Goal: Task Accomplishment & Management: Manage account settings

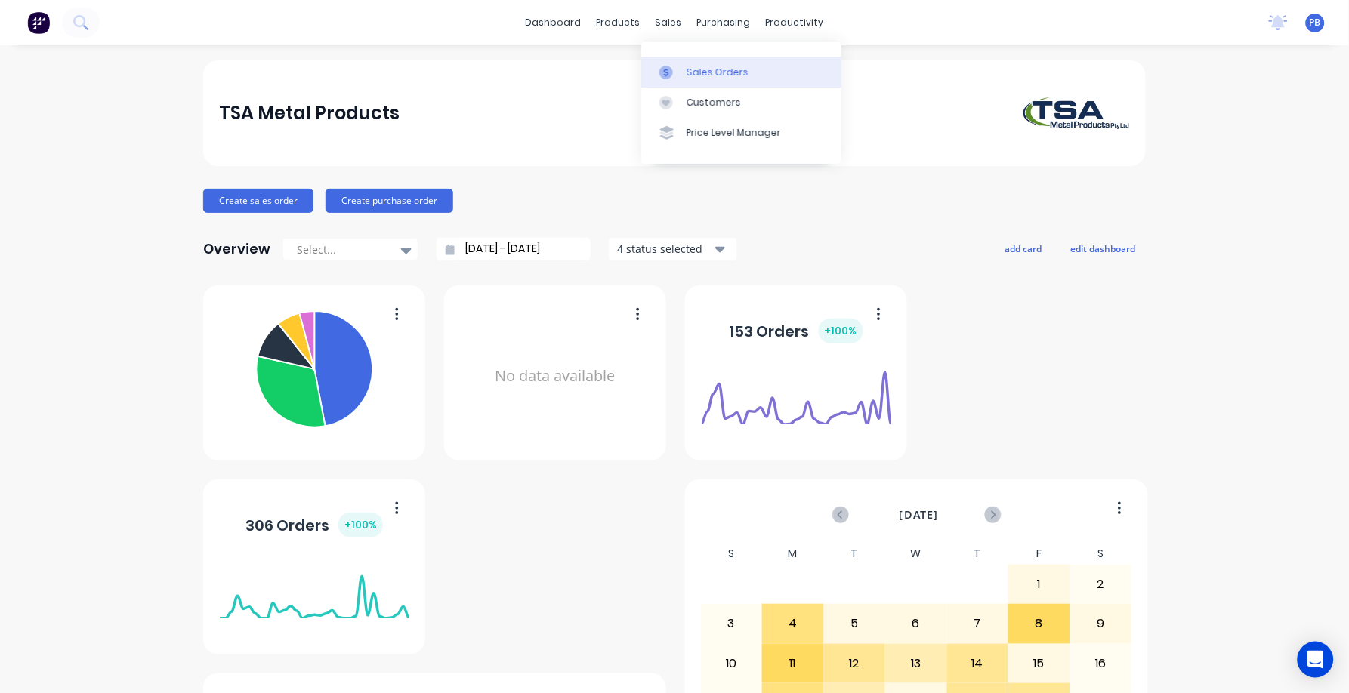
click at [716, 68] on div "Sales Orders" at bounding box center [717, 73] width 62 height 14
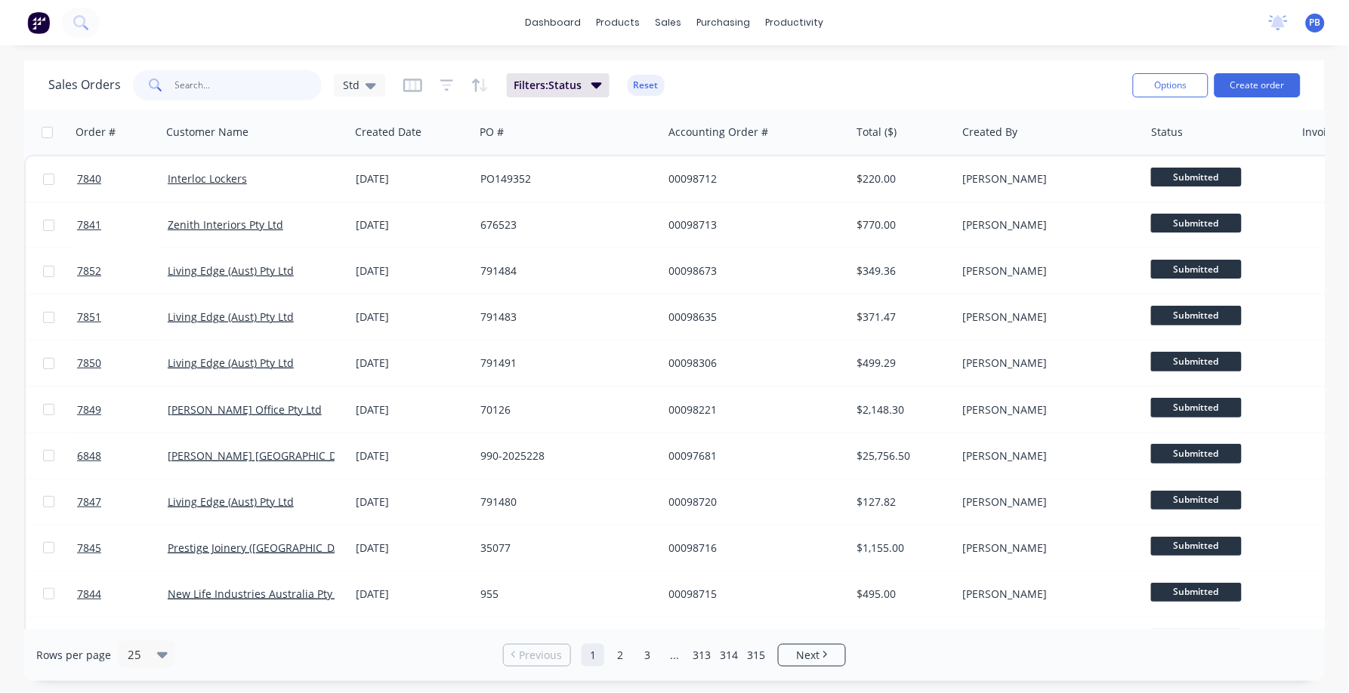
click at [199, 79] on input "text" at bounding box center [248, 85] width 147 height 30
click at [664, 17] on div "sales" at bounding box center [669, 22] width 42 height 23
click at [721, 63] on link "Sales Orders" at bounding box center [749, 72] width 200 height 30
click at [224, 79] on input "text" at bounding box center [248, 85] width 147 height 30
type input "co design"
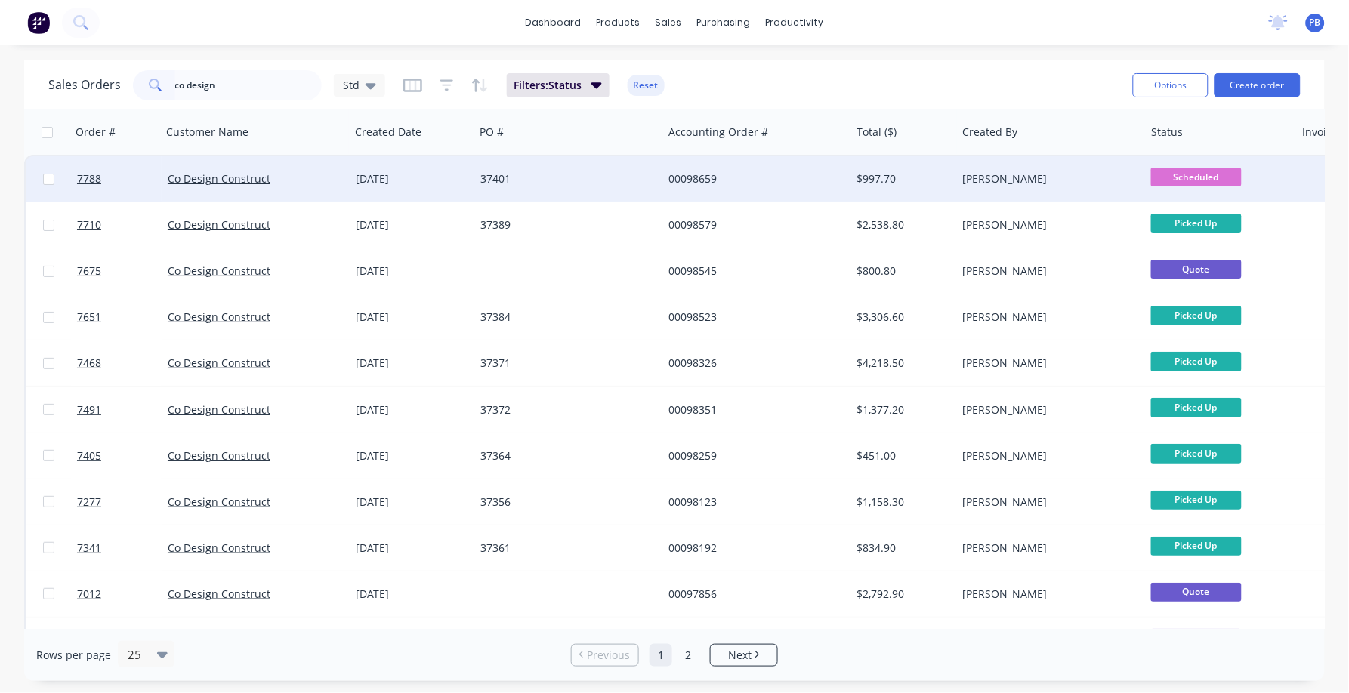
click at [705, 178] on div "00098659" at bounding box center [752, 178] width 168 height 15
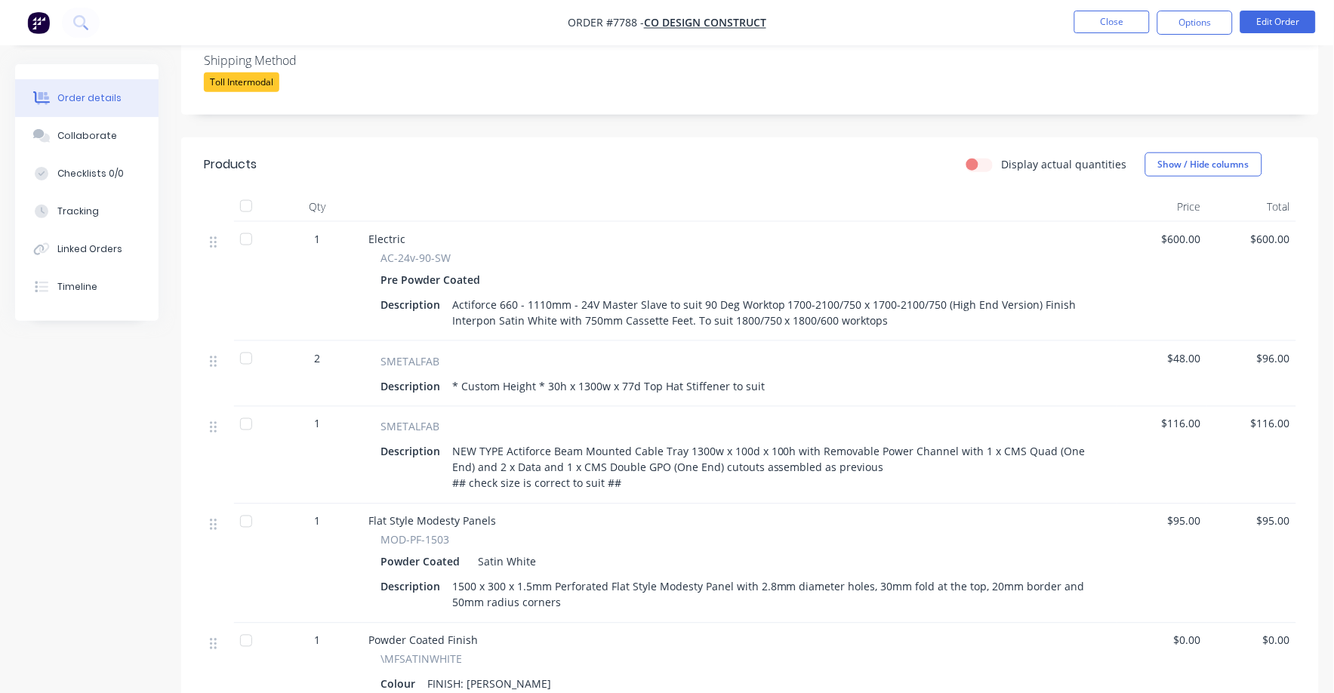
scroll to position [377, 0]
click at [1272, 20] on button "Edit Order" at bounding box center [1279, 22] width 76 height 23
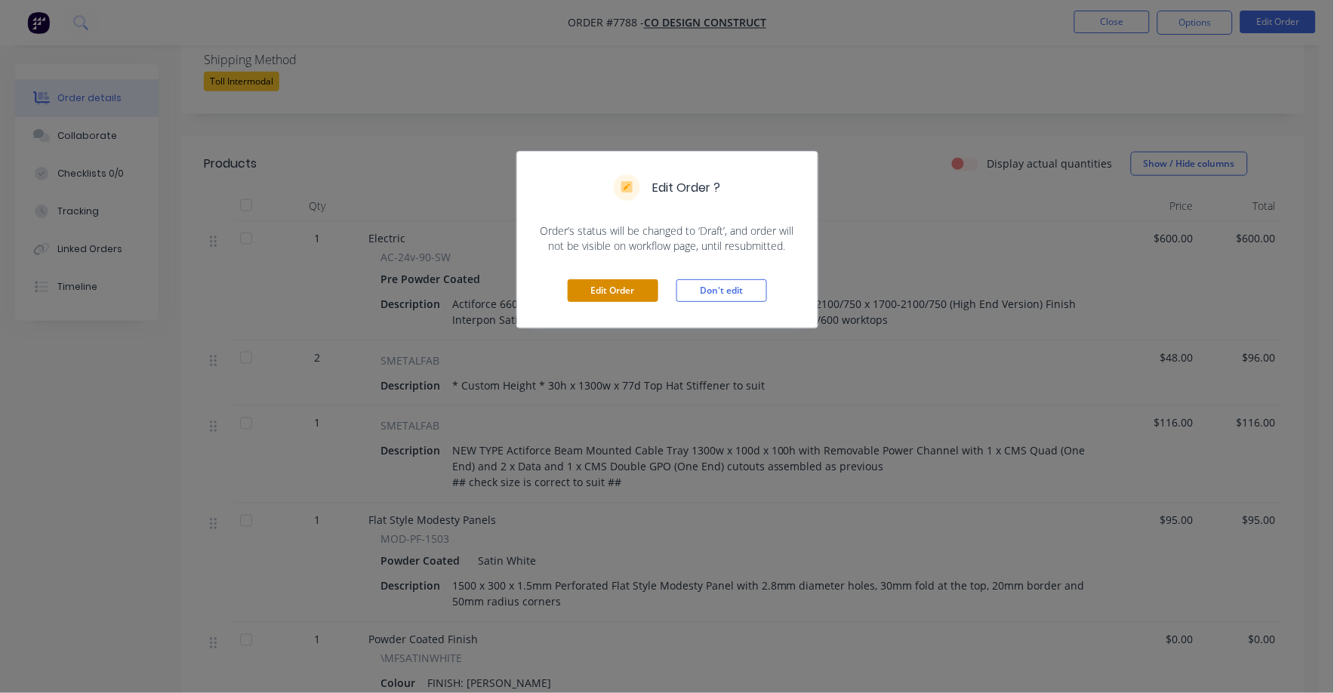
click at [615, 289] on button "Edit Order" at bounding box center [613, 290] width 91 height 23
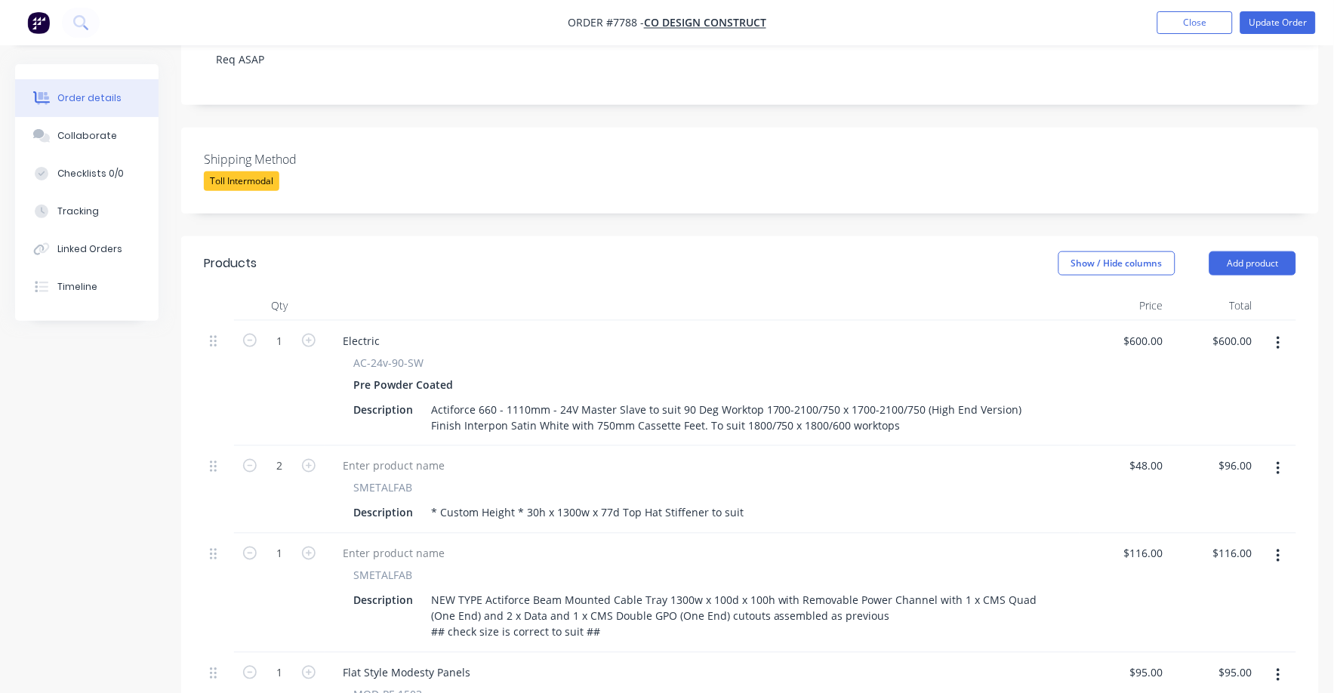
scroll to position [472, 0]
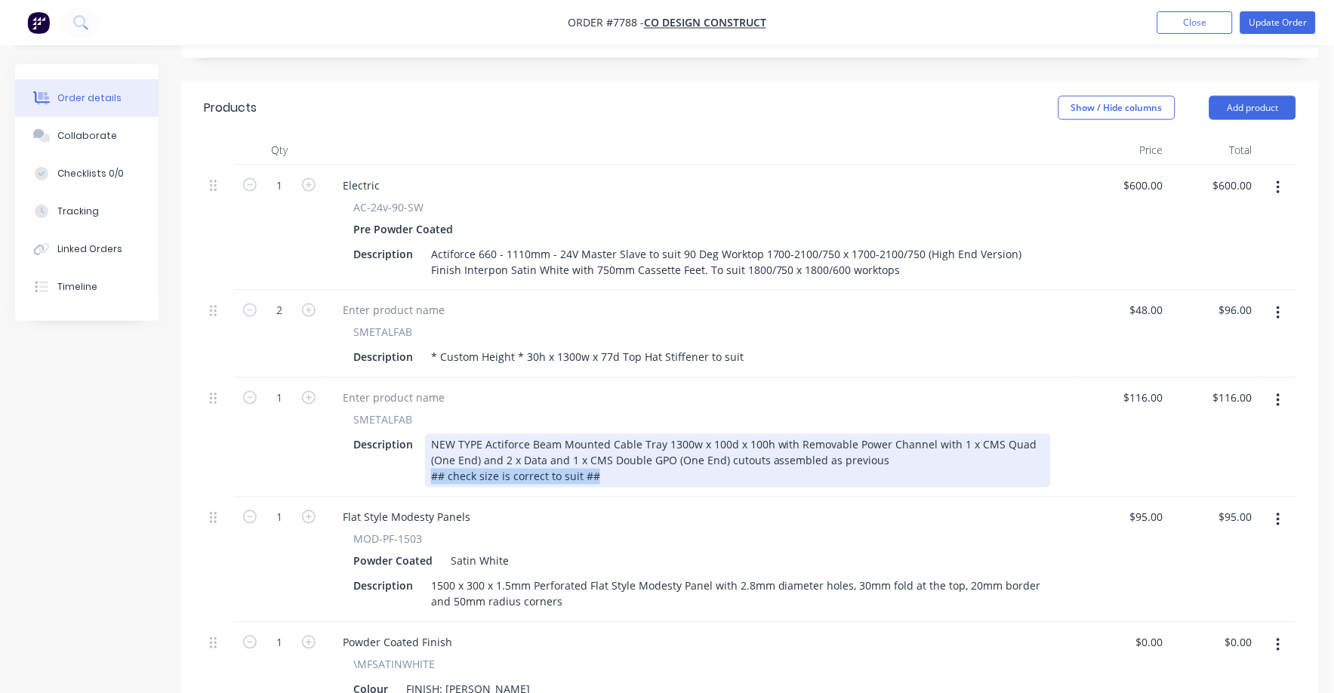
drag, startPoint x: 602, startPoint y: 455, endPoint x: 411, endPoint y: 452, distance: 191.1
click at [411, 452] on div "Description NEW TYPE Actiforce Beam Mounted Cable Tray 1300w x 100d x 100h with…" at bounding box center [699, 461] width 704 height 54
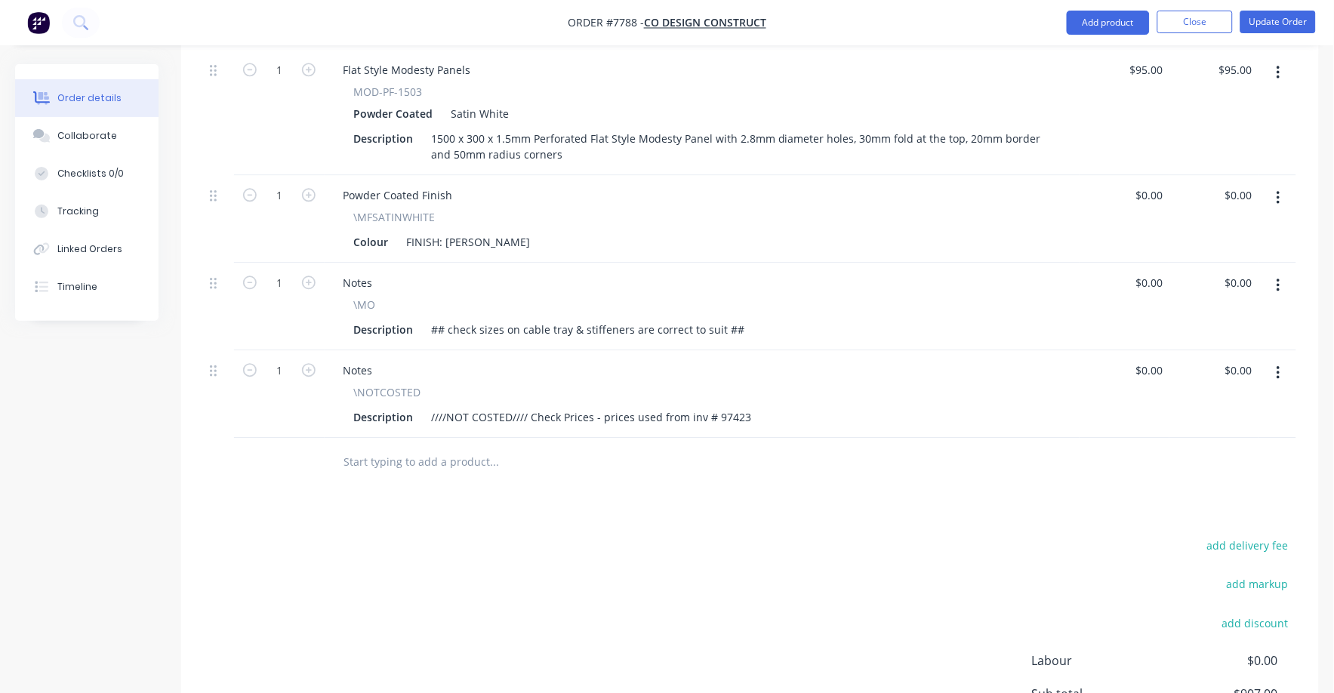
scroll to position [944, 0]
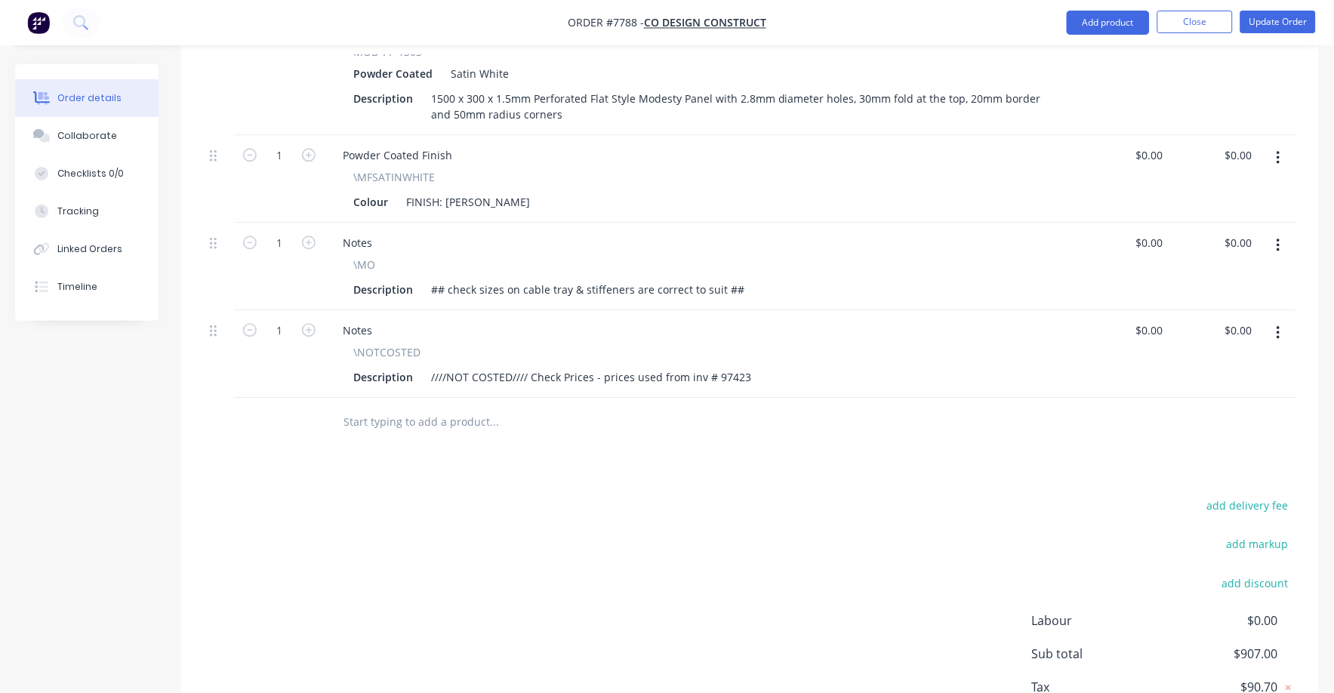
click at [1279, 325] on icon "button" at bounding box center [1279, 333] width 4 height 17
click at [1185, 454] on div "Delete" at bounding box center [1225, 463] width 116 height 22
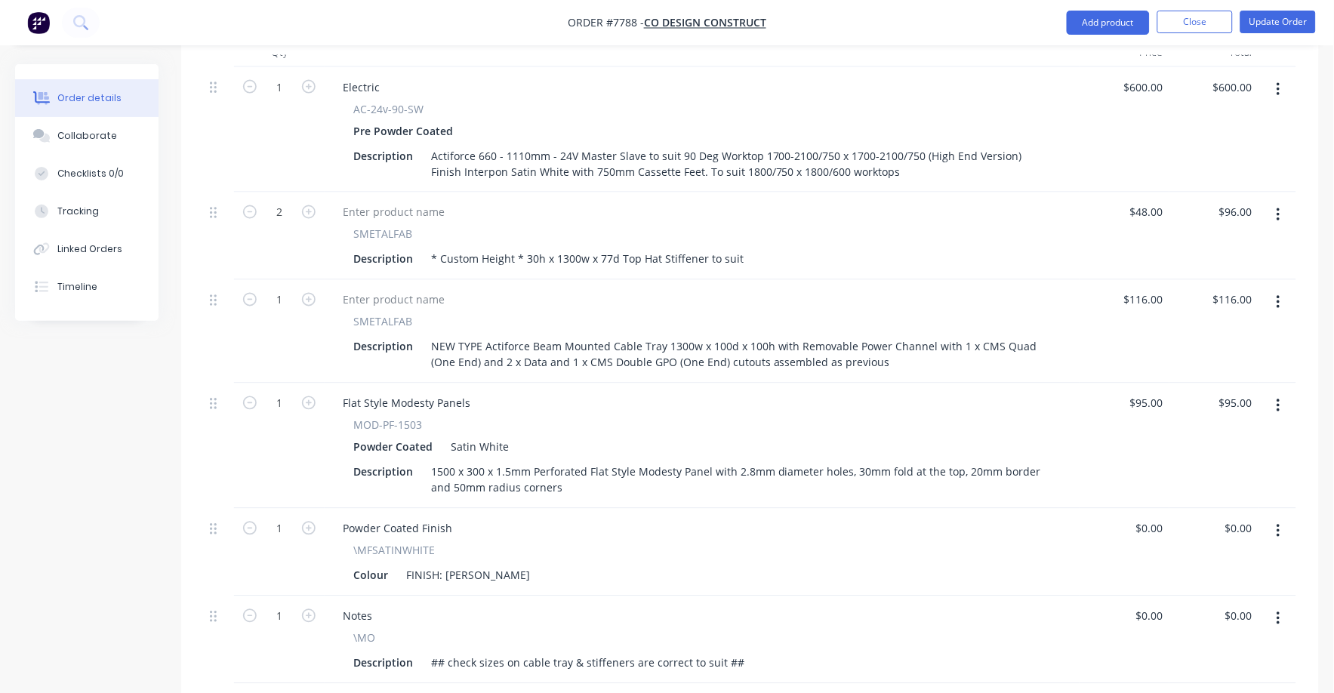
scroll to position [566, 0]
click at [1153, 205] on input "48" at bounding box center [1149, 216] width 41 height 22
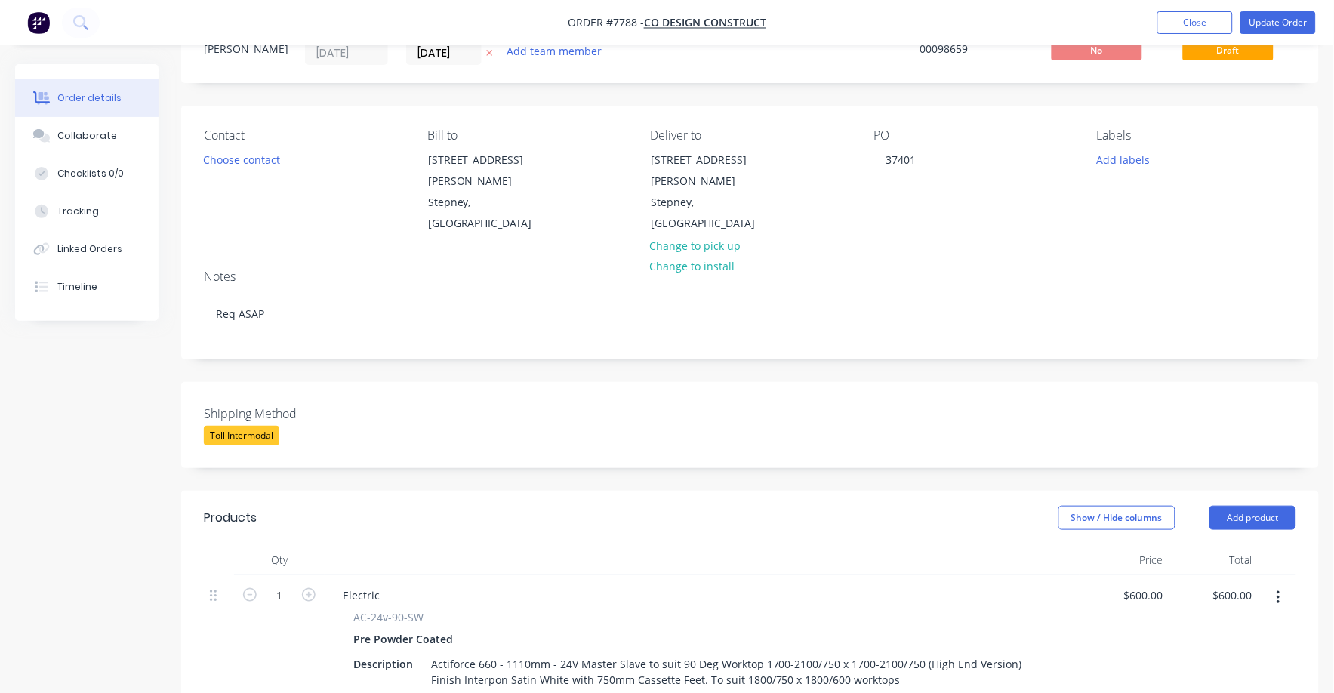
scroll to position [0, 0]
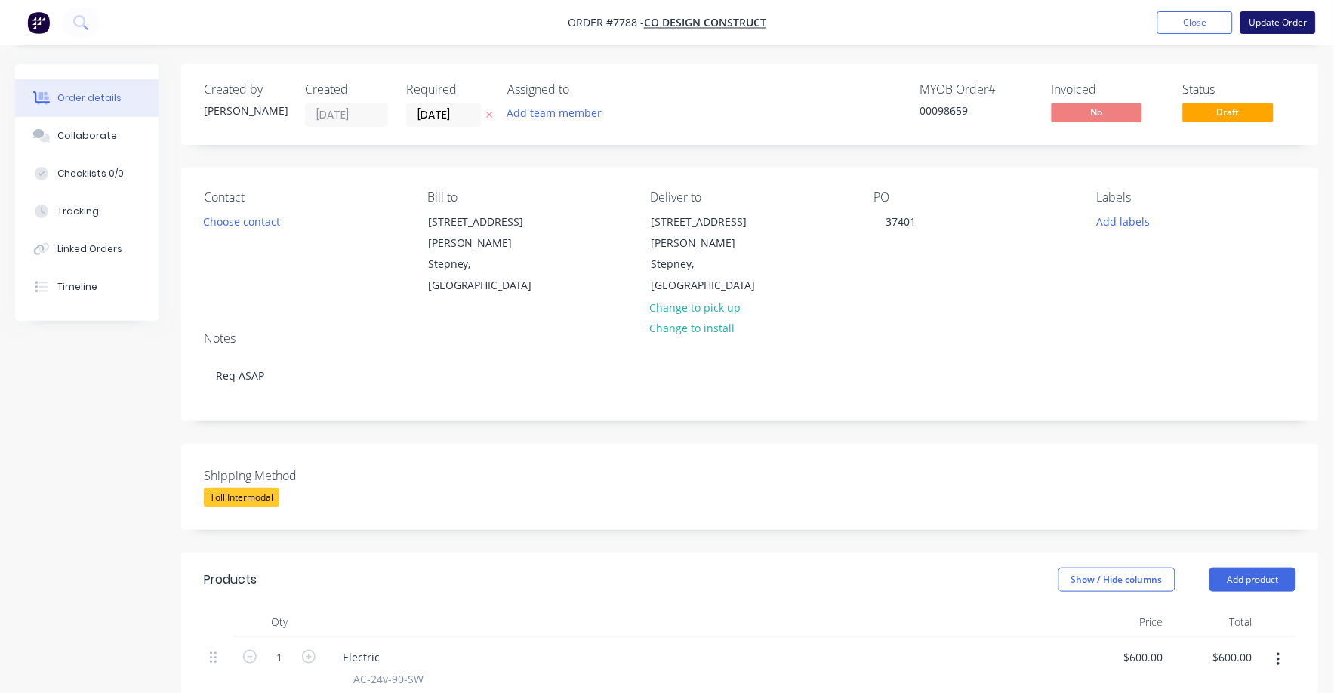
type input "$48.00"
click at [1281, 17] on button "Update Order" at bounding box center [1279, 22] width 76 height 23
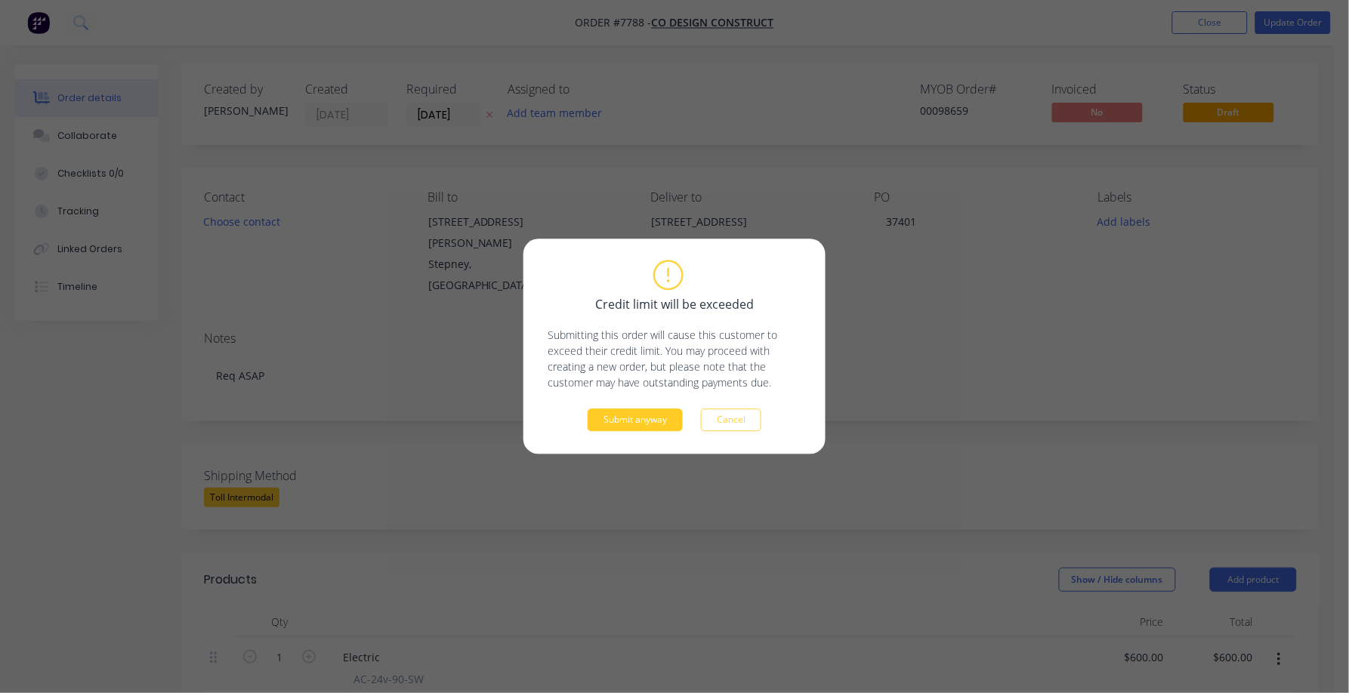
click at [637, 421] on button "Submit anyway" at bounding box center [634, 420] width 95 height 23
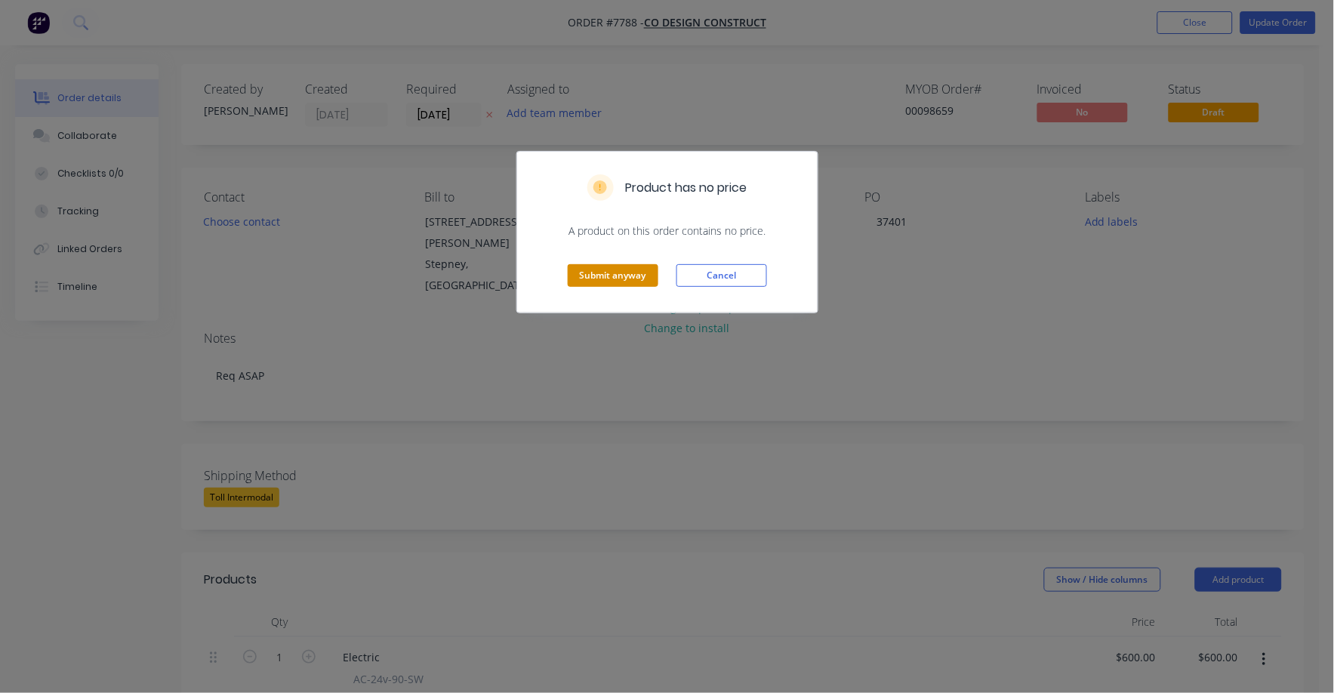
click at [615, 266] on button "Submit anyway" at bounding box center [613, 275] width 91 height 23
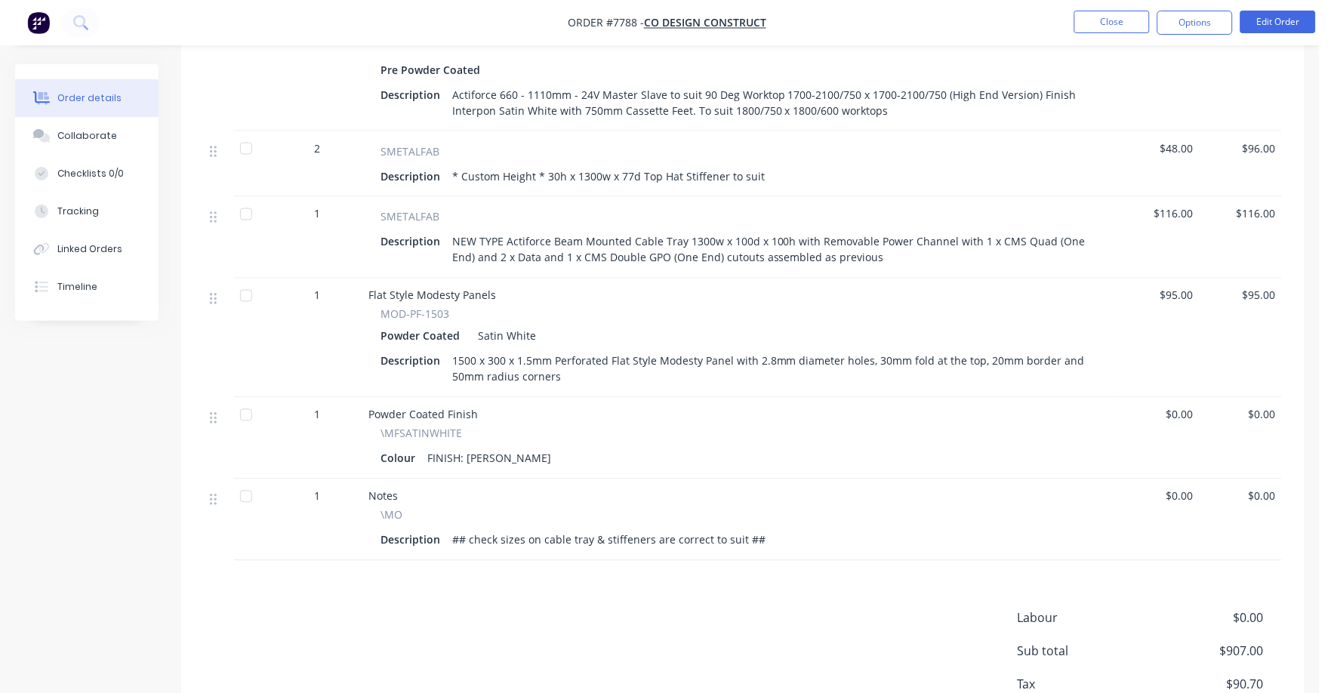
scroll to position [612, 0]
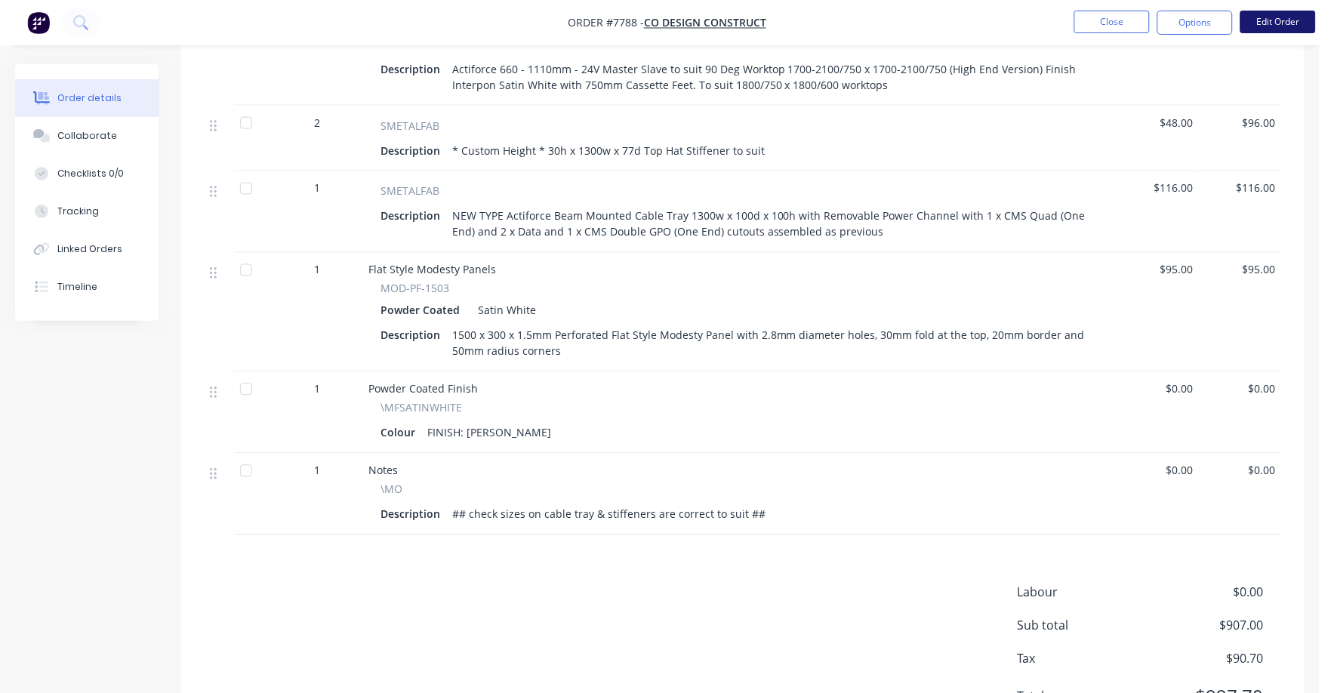
click at [1272, 28] on button "Edit Order" at bounding box center [1279, 22] width 76 height 23
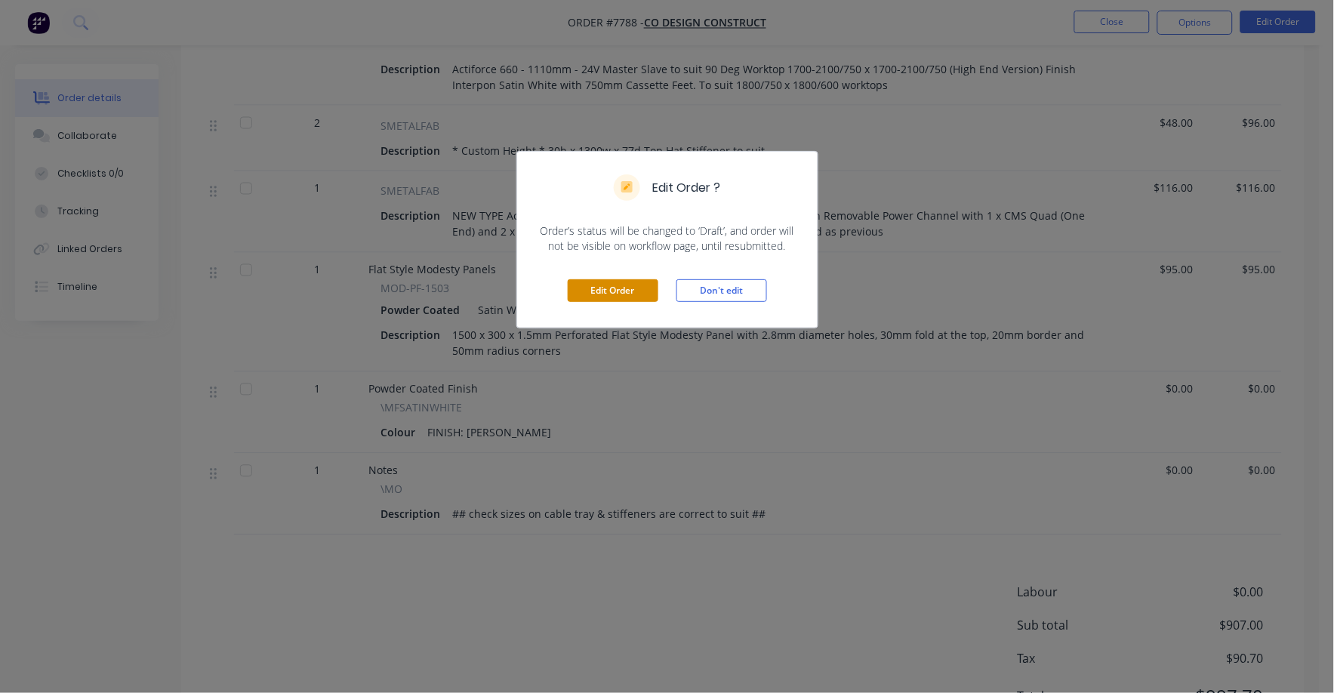
click at [608, 286] on button "Edit Order" at bounding box center [613, 290] width 91 height 23
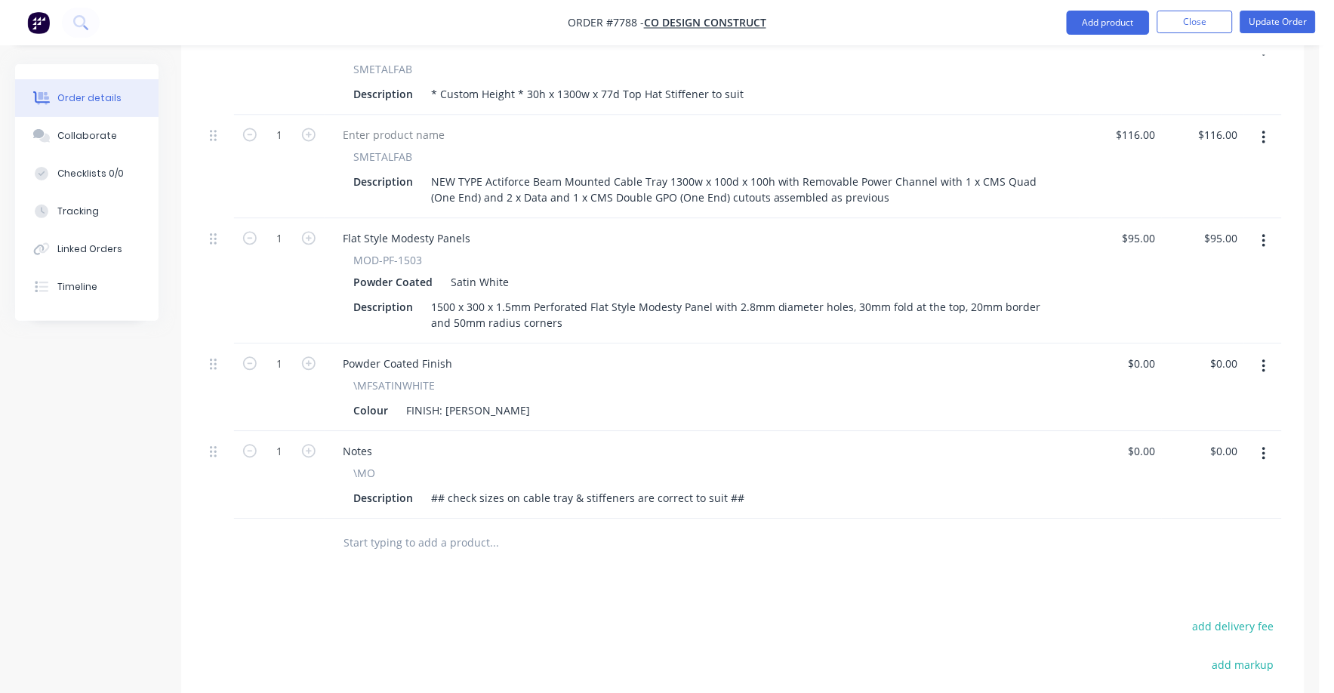
scroll to position [956, 0]
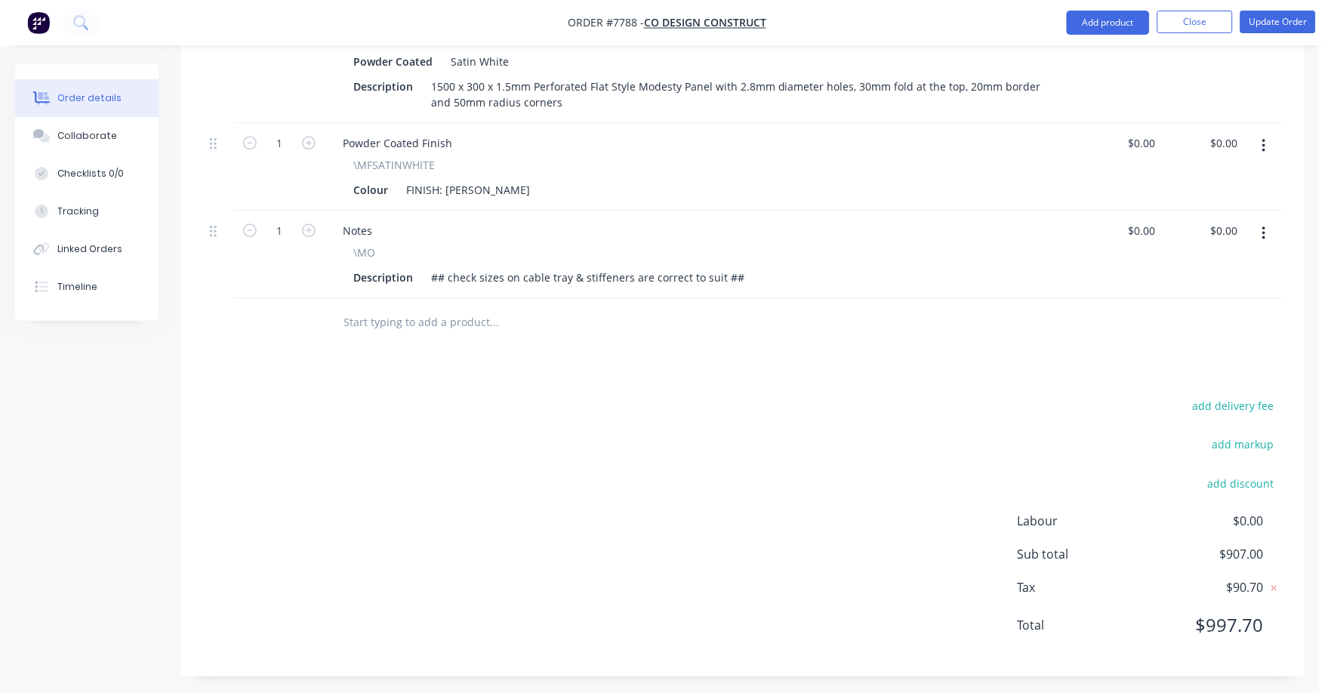
click at [1263, 234] on icon "button" at bounding box center [1265, 233] width 4 height 17
click at [1184, 353] on div "Delete" at bounding box center [1210, 364] width 116 height 22
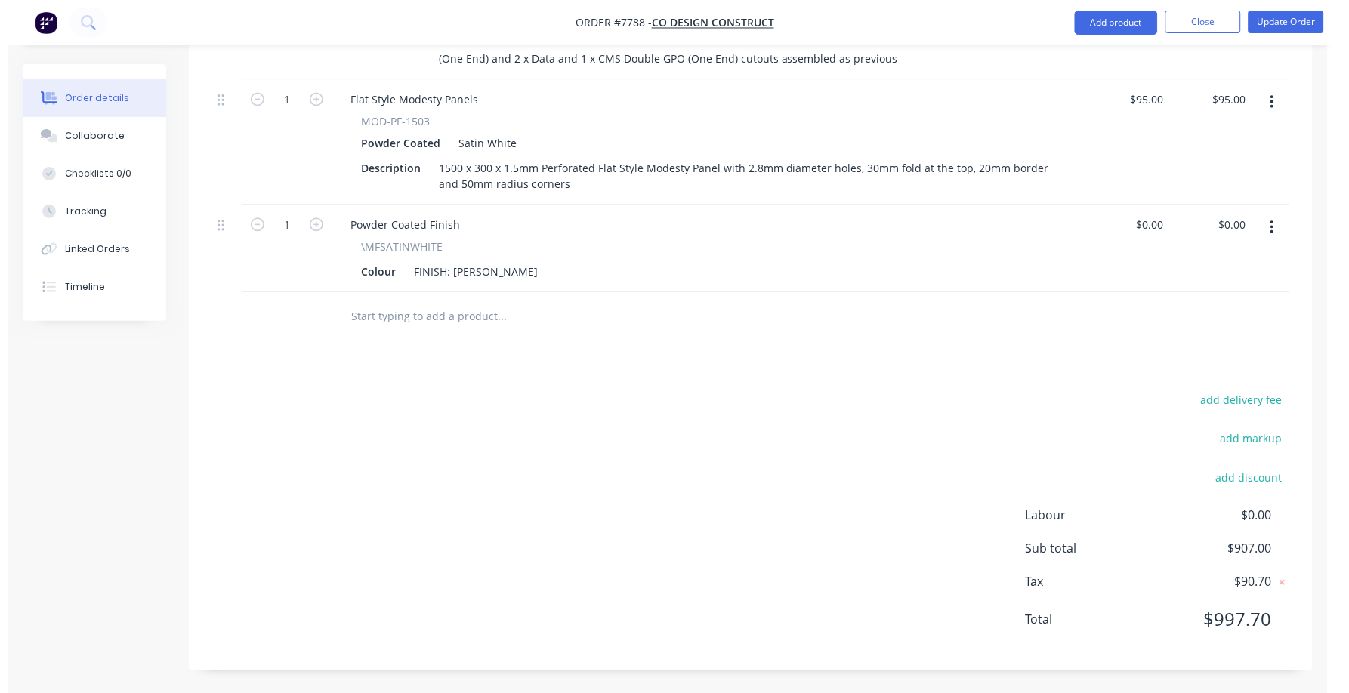
scroll to position [868, 0]
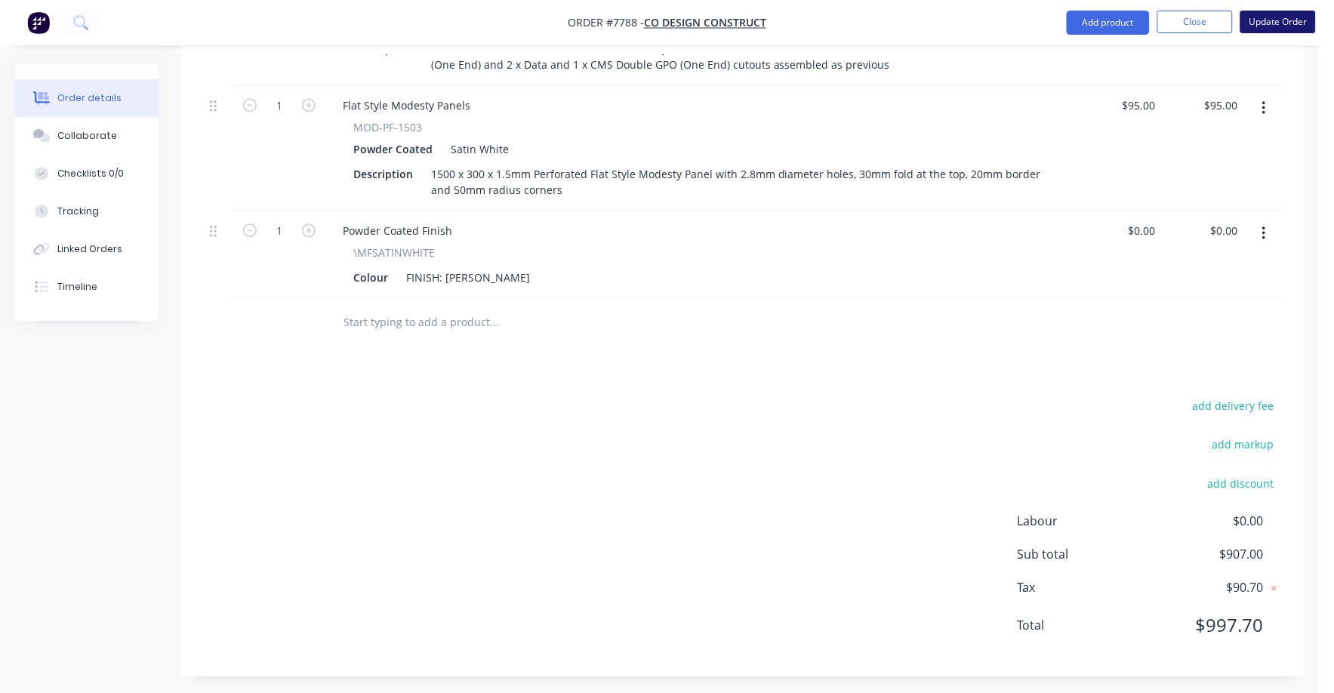
click at [1288, 21] on button "Update Order" at bounding box center [1279, 22] width 76 height 23
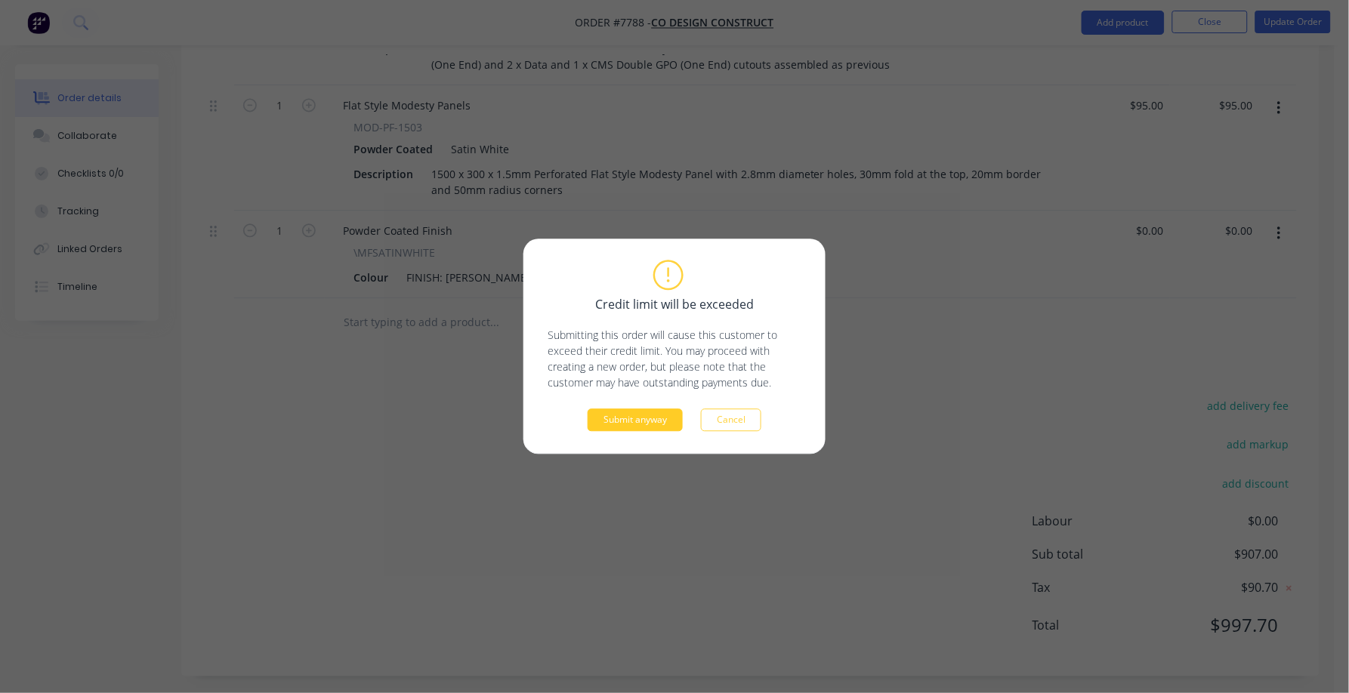
click at [635, 422] on button "Submit anyway" at bounding box center [634, 420] width 95 height 23
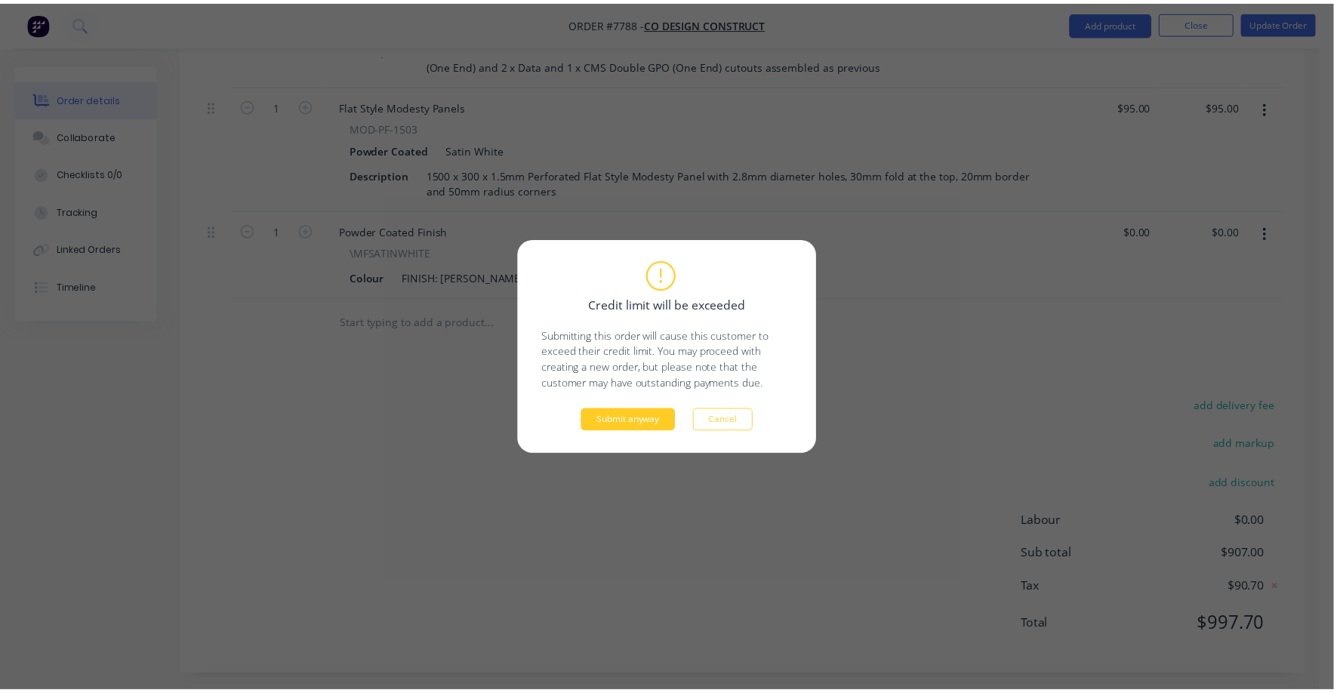
scroll to position [641, 0]
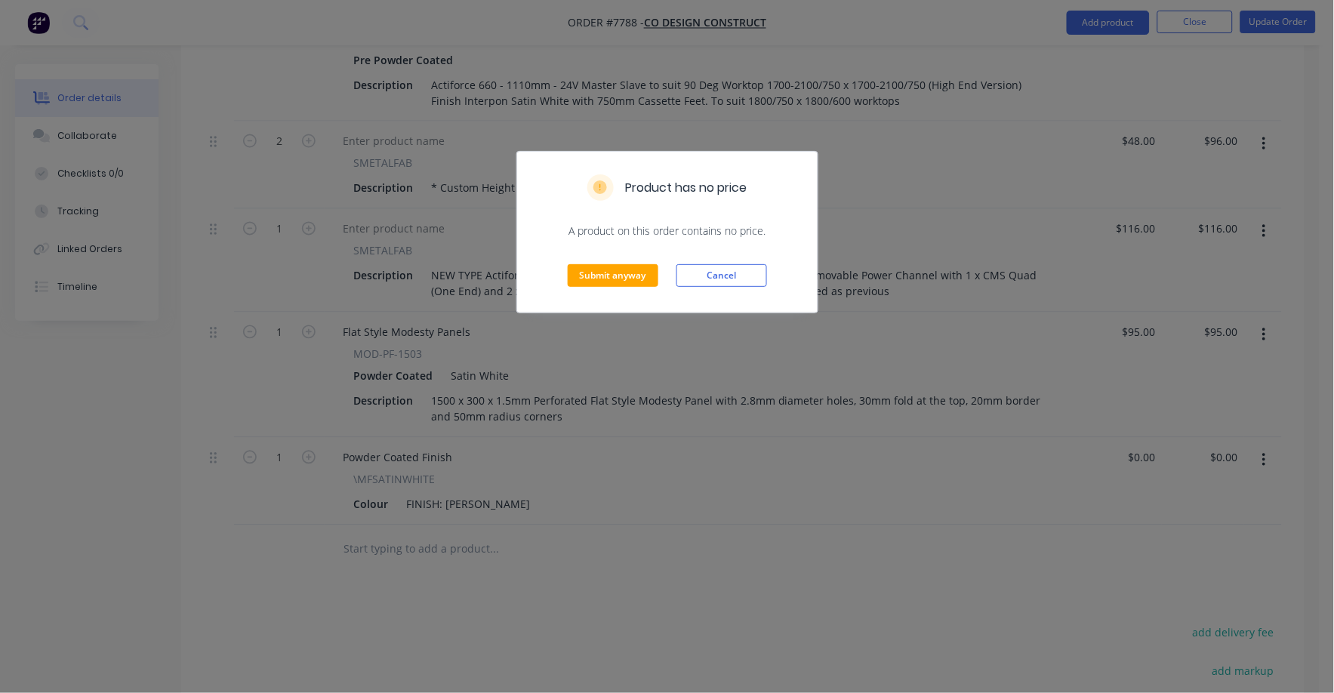
click at [597, 287] on div "Submit anyway Cancel" at bounding box center [667, 276] width 301 height 74
click at [600, 279] on button "Submit anyway" at bounding box center [613, 275] width 91 height 23
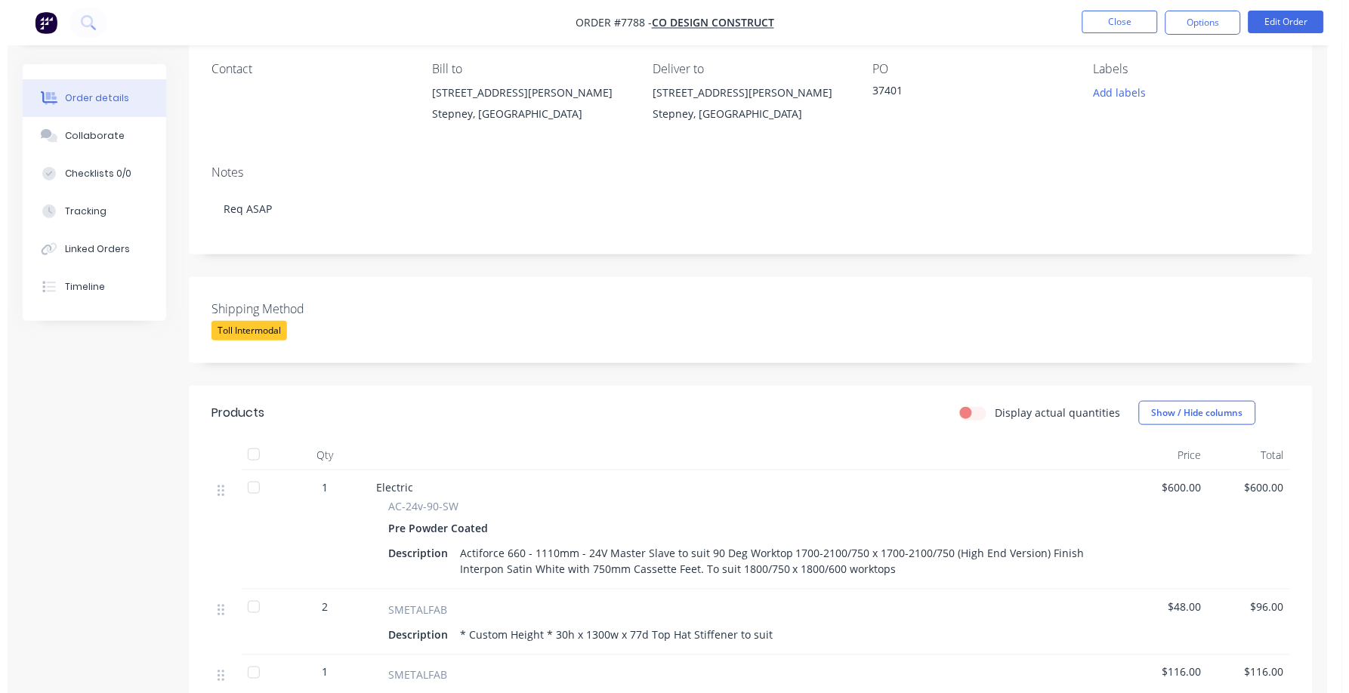
scroll to position [0, 0]
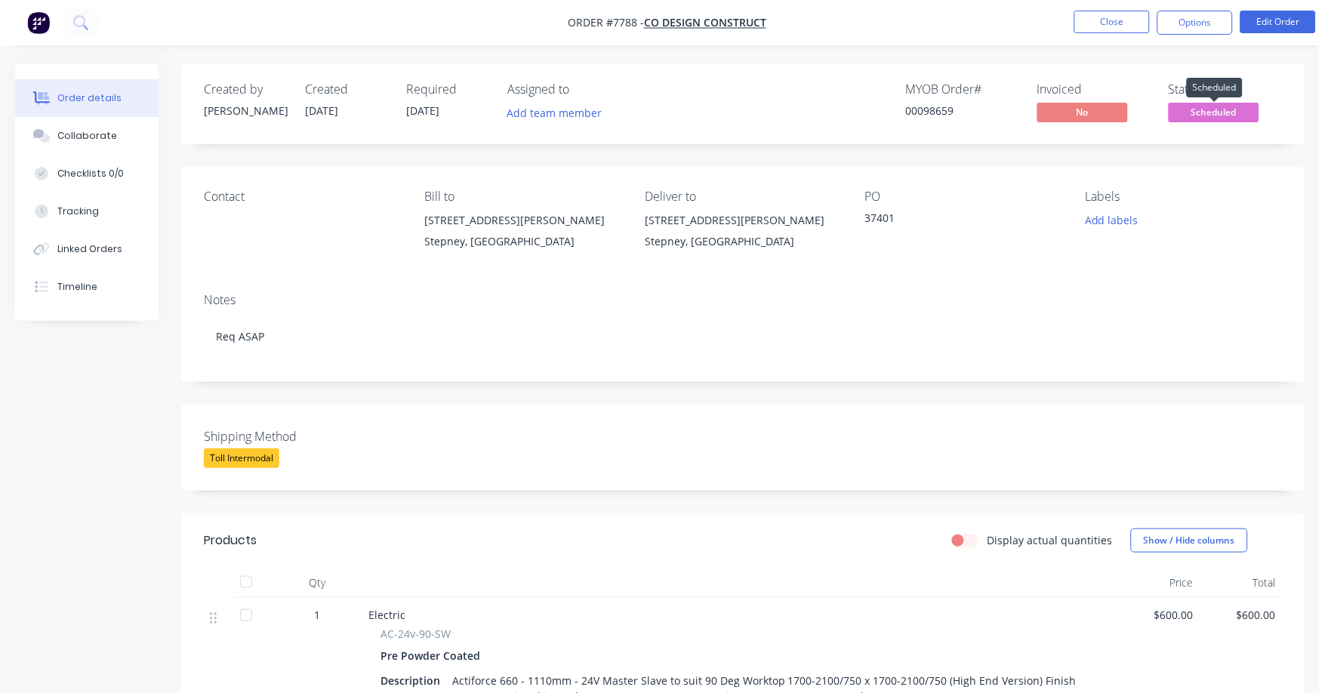
click at [1210, 114] on span "Scheduled" at bounding box center [1214, 112] width 91 height 19
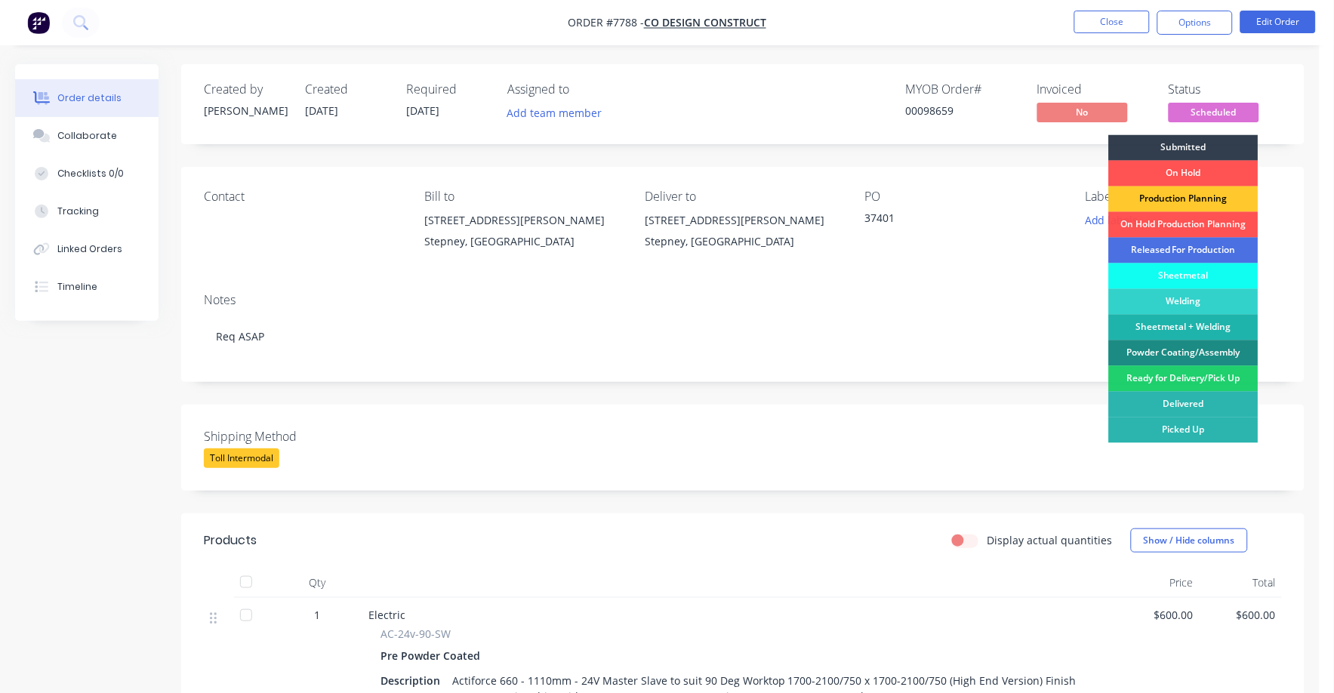
click at [1193, 196] on div "Production Planning" at bounding box center [1184, 200] width 150 height 26
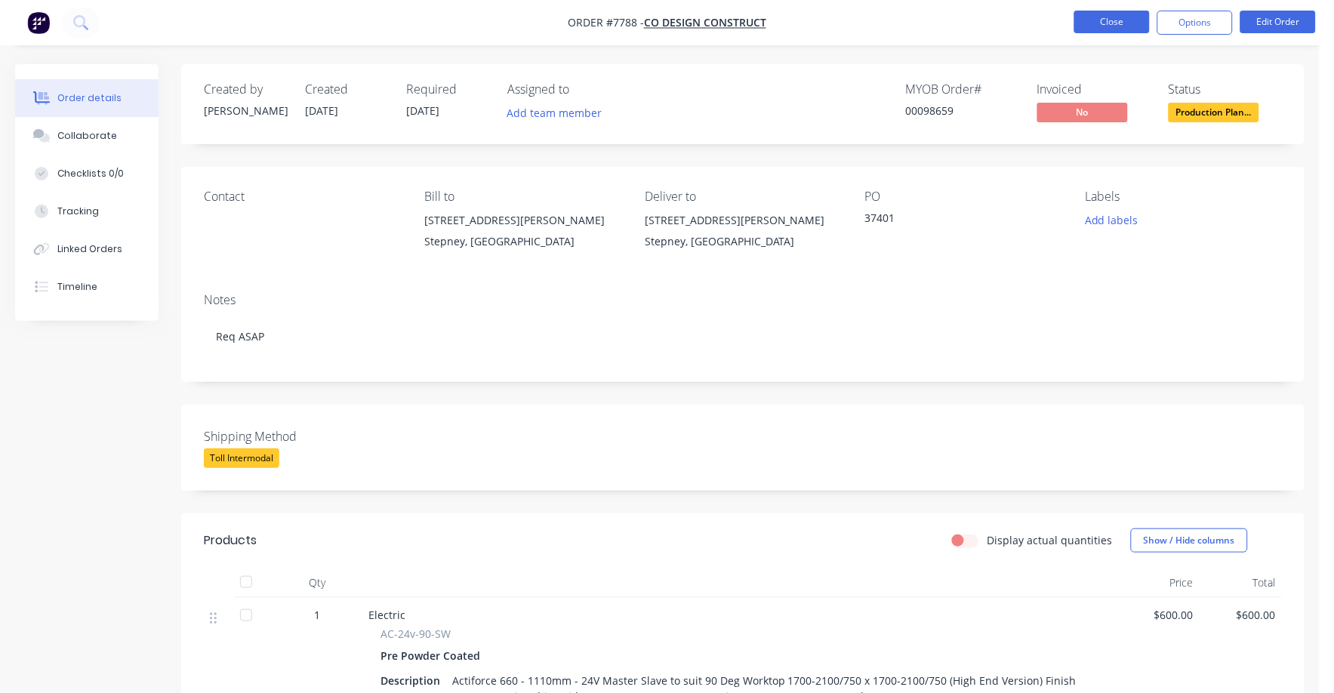
click at [1118, 21] on button "Close" at bounding box center [1112, 22] width 76 height 23
